Goal: Information Seeking & Learning: Understand process/instructions

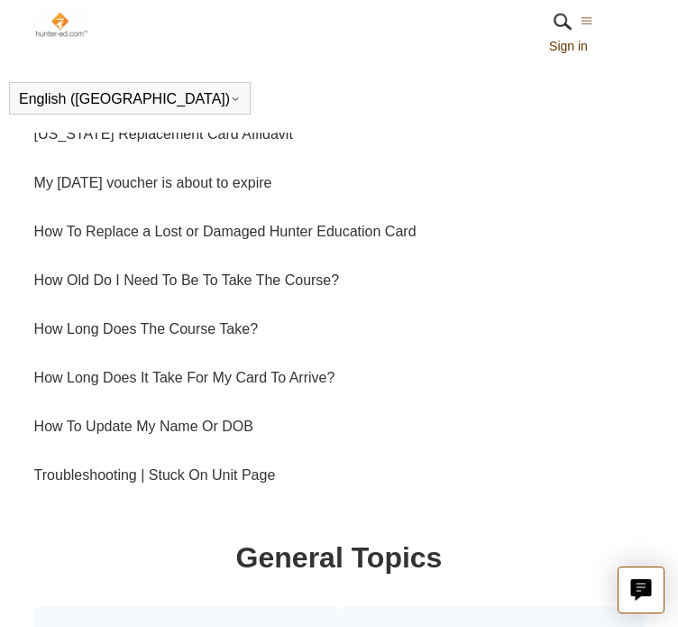
scroll to position [961, 0]
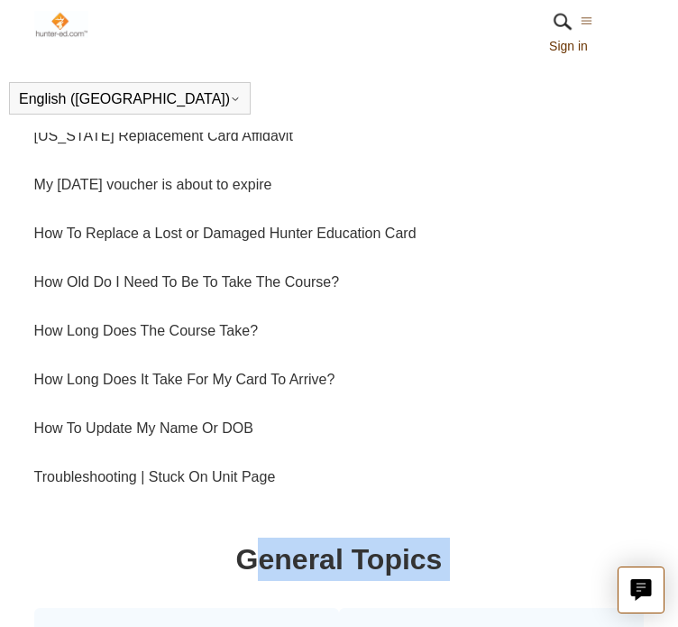
drag, startPoint x: 23, startPoint y: 598, endPoint x: 109, endPoint y: 569, distance: 90.4
click at [109, 569] on h1 "General Topics" at bounding box center [339, 559] width 611 height 43
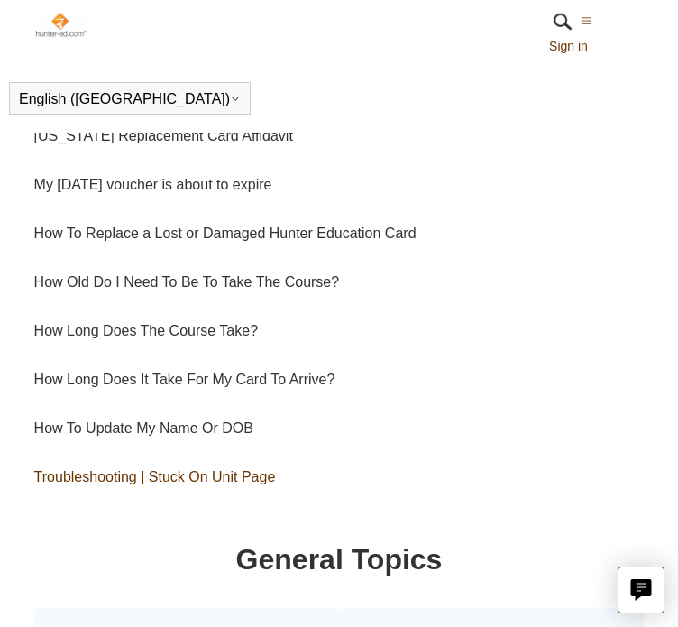
click at [123, 475] on link "Troubleshooting | Stuck On Unit Page" at bounding box center [339, 477] width 611 height 49
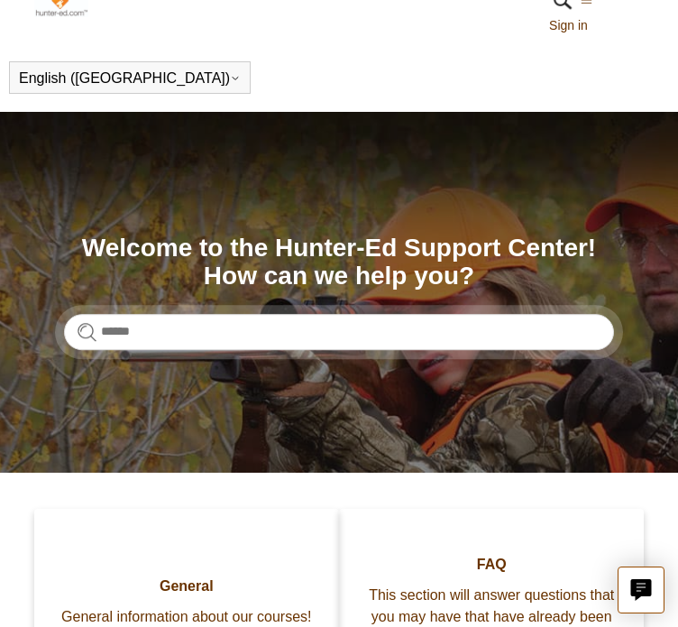
scroll to position [0, 0]
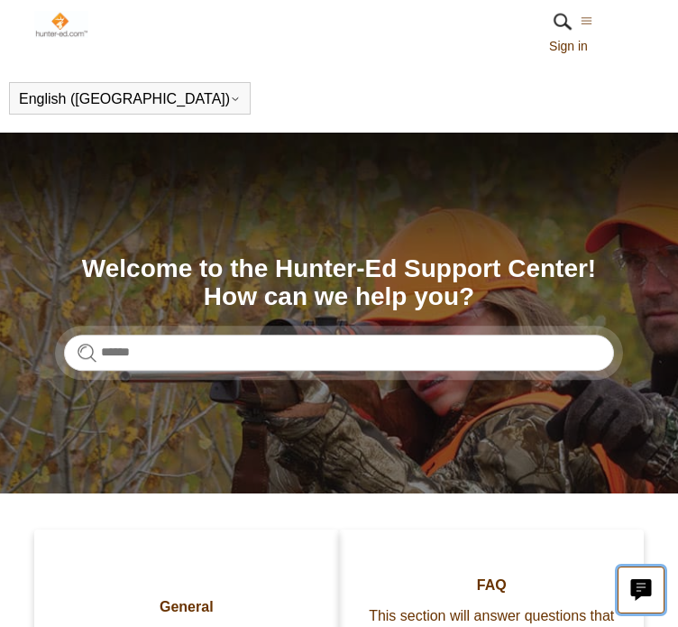
click at [643, 593] on icon "Live chat" at bounding box center [641, 587] width 21 height 17
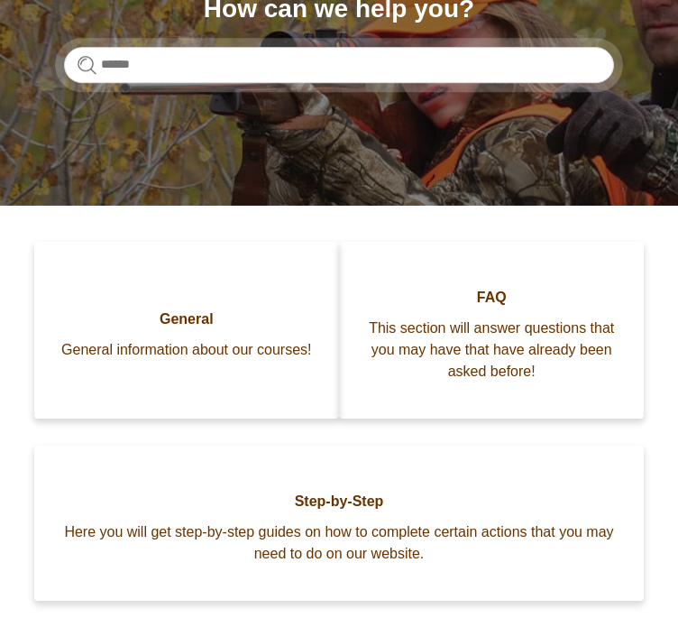
scroll to position [291, 0]
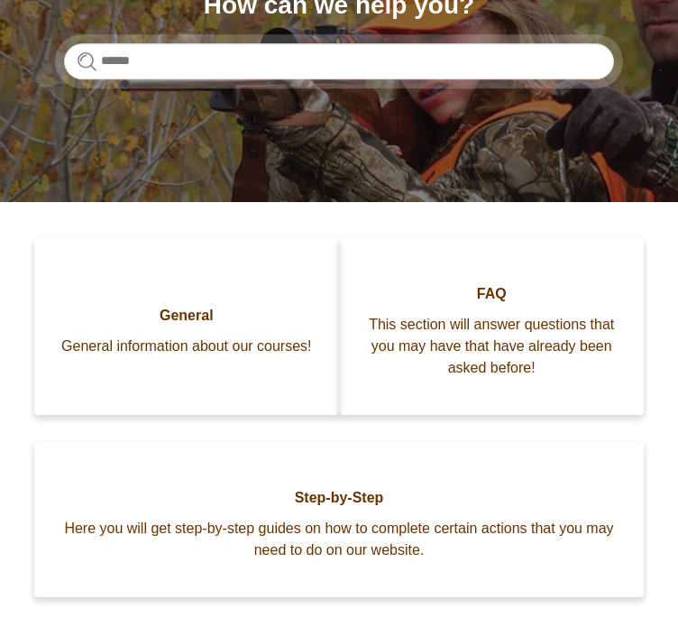
click at [289, 138] on section "Search Welcome to the Hunter-Ed Support Center! How can we help you?" at bounding box center [339, 21] width 678 height 361
